Goal: Find specific page/section: Find specific page/section

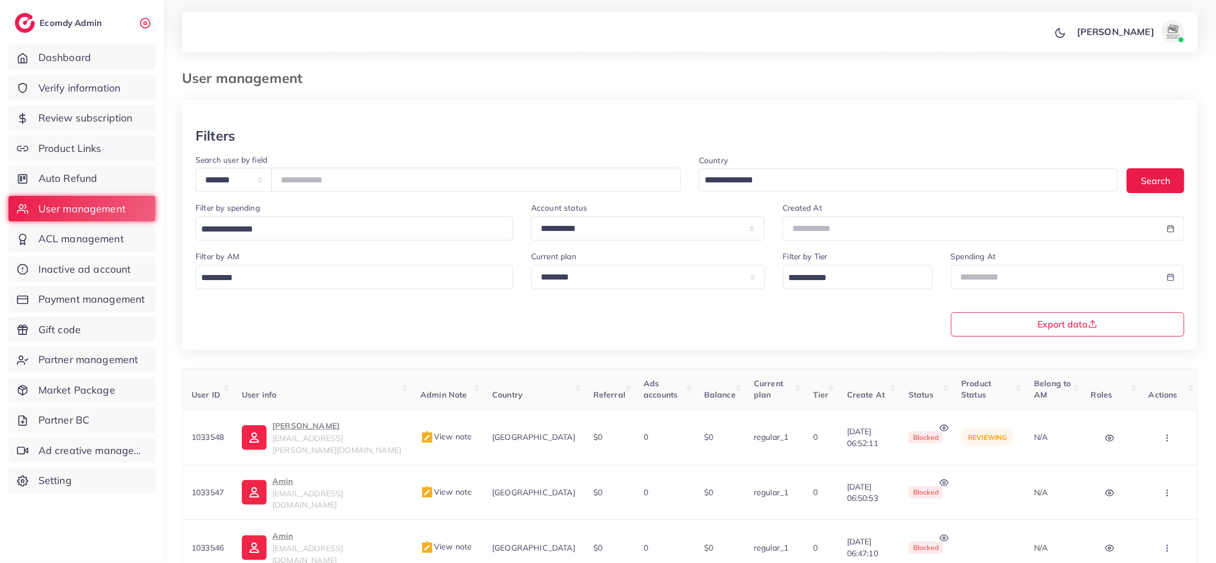
click at [126, 88] on link "Verify information" at bounding box center [81, 88] width 147 height 26
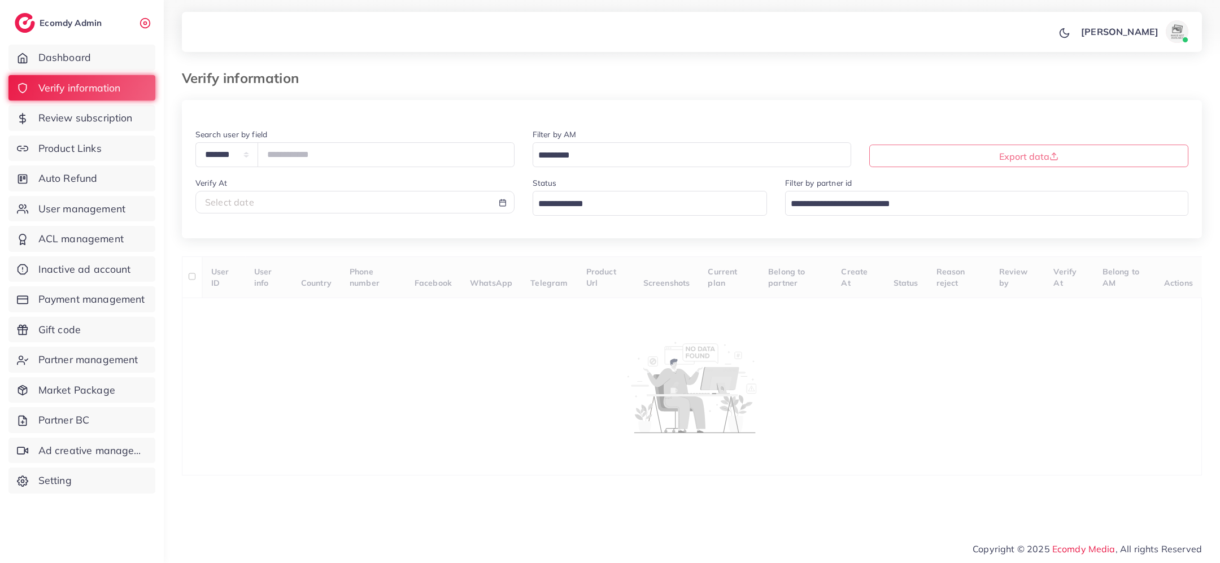
click at [601, 210] on input "Search for option" at bounding box center [643, 204] width 219 height 18
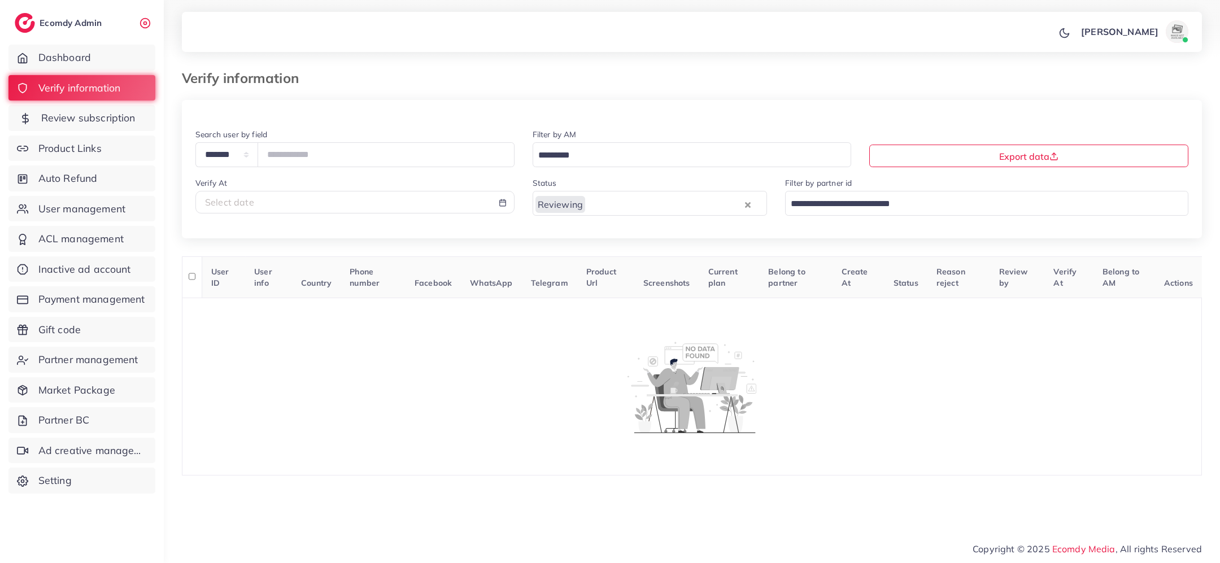
click at [119, 116] on span "Review subscription" at bounding box center [88, 118] width 94 height 15
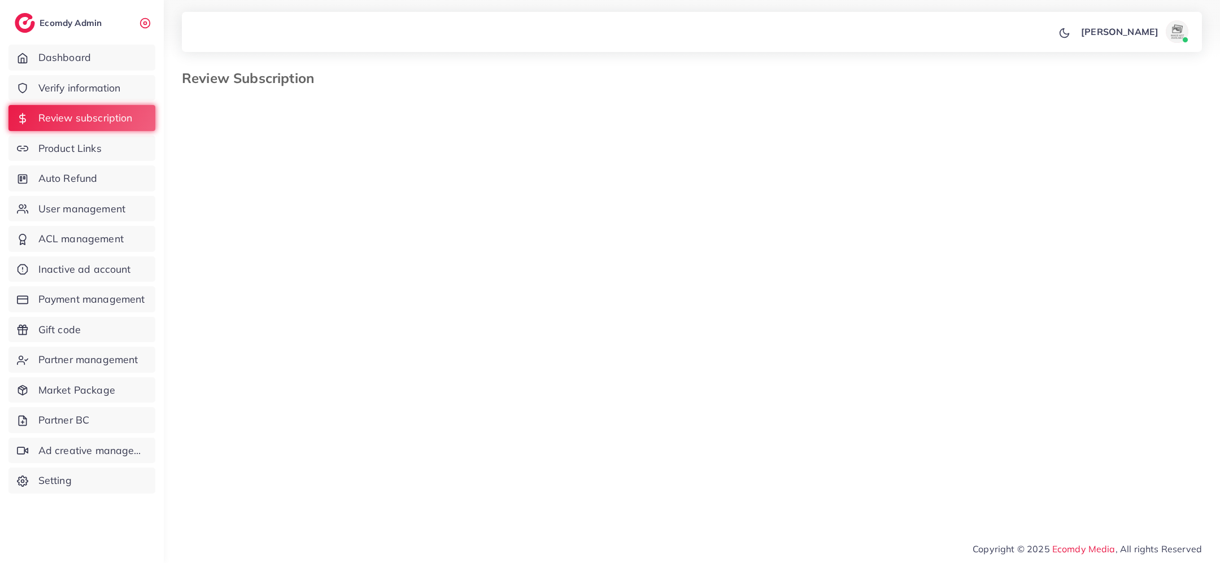
select select "*******"
